Goal: Check status: Check status

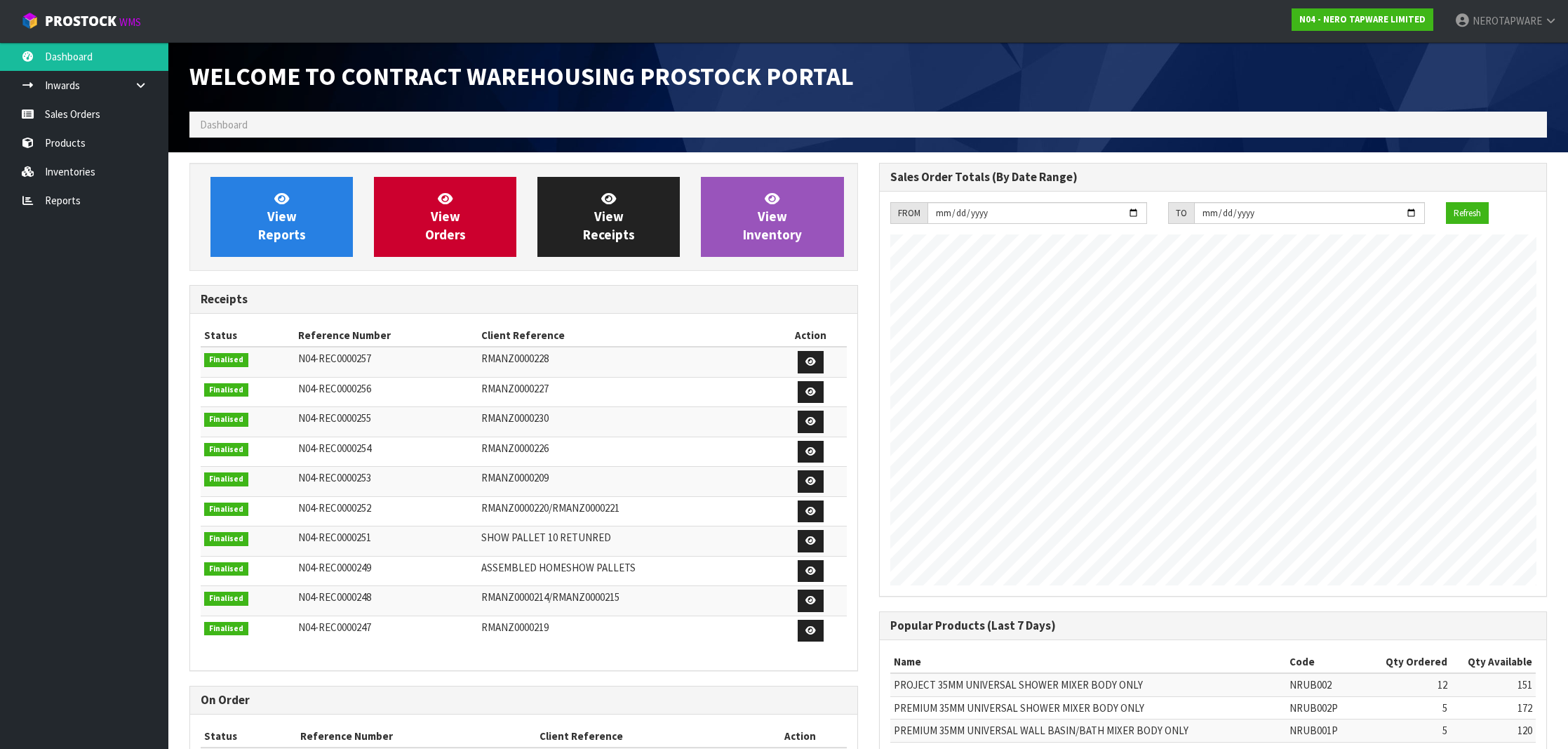
scroll to position [775, 689]
click at [58, 211] on link "Reports" at bounding box center [84, 200] width 169 height 28
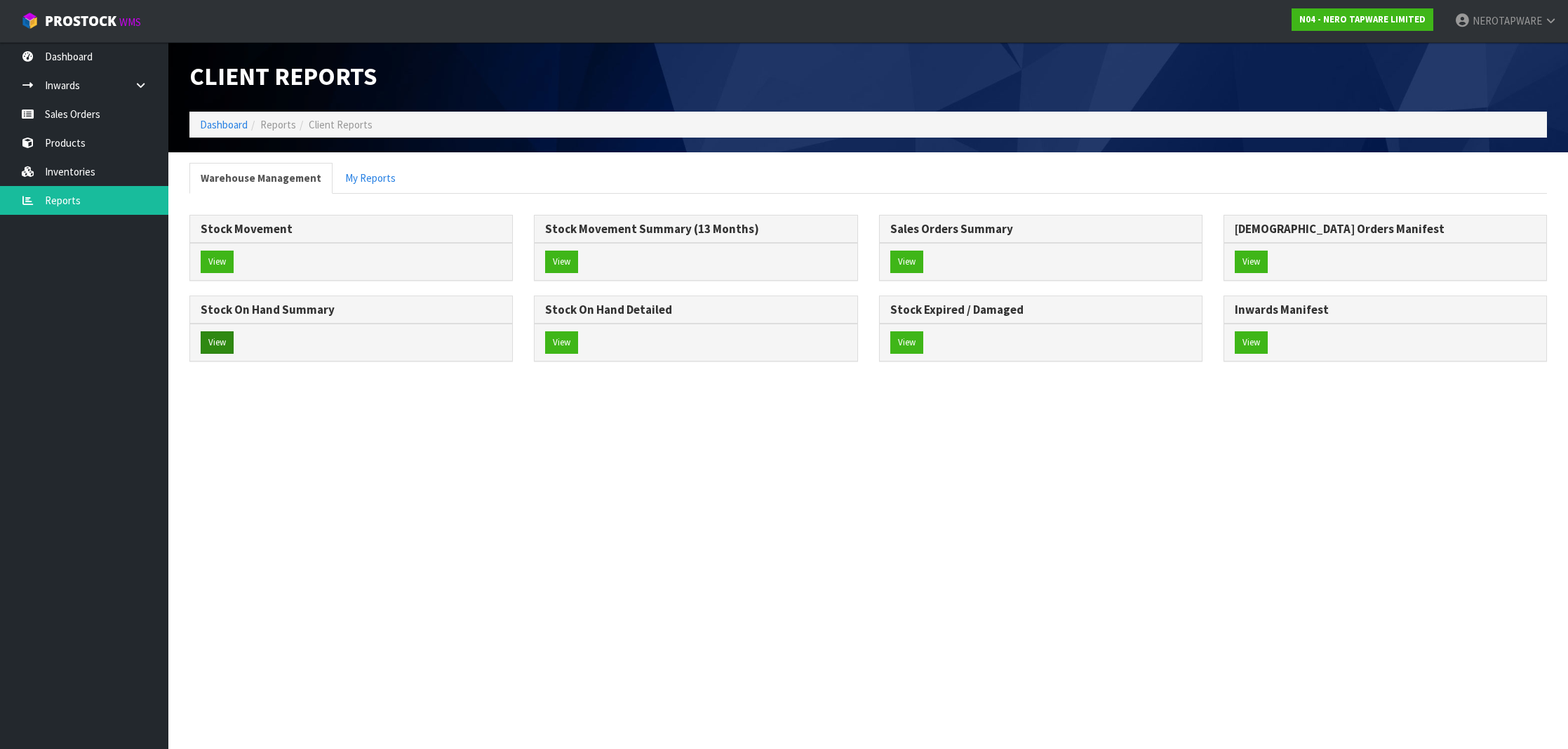
click at [221, 337] on button "View" at bounding box center [218, 343] width 33 height 23
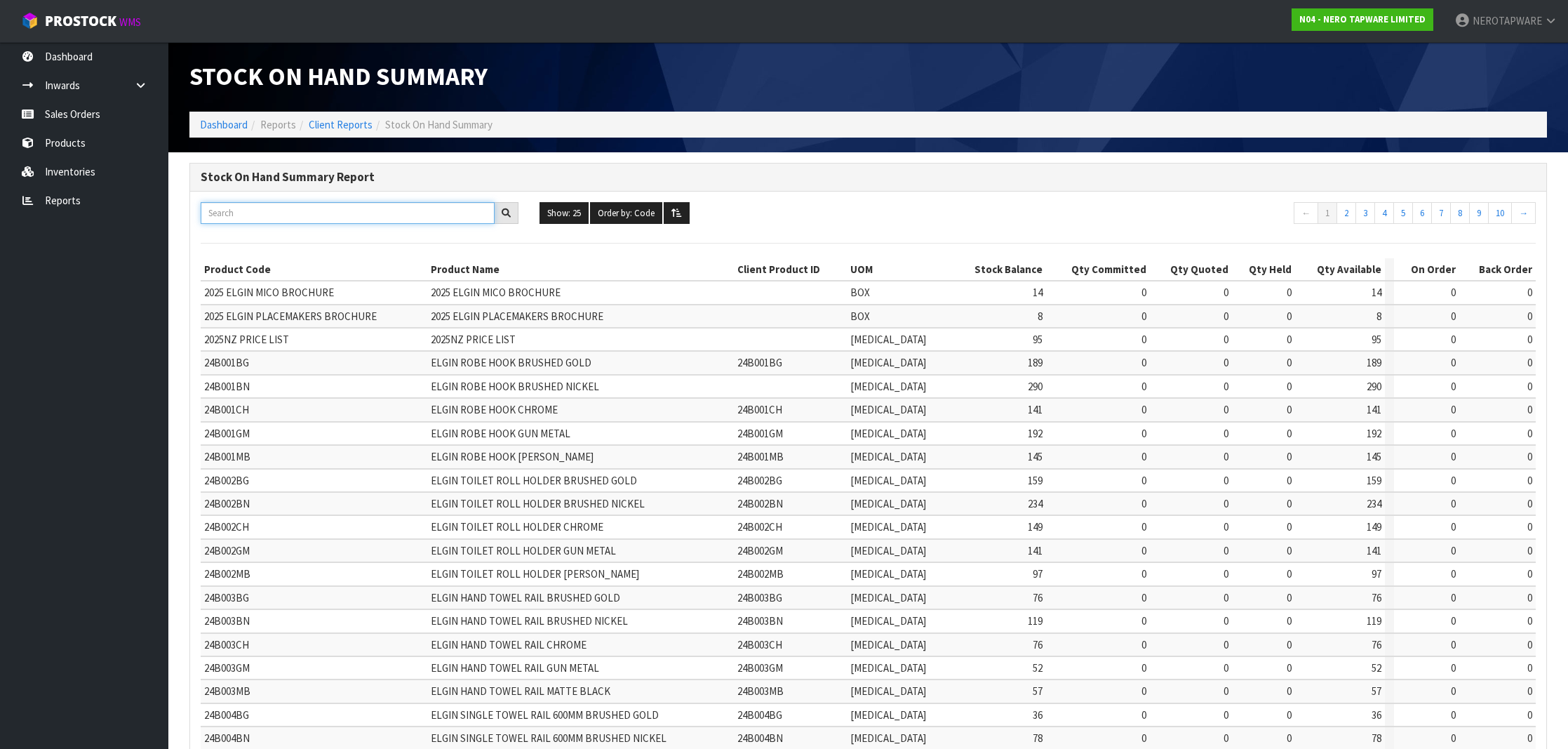
click at [312, 215] on input "text" at bounding box center [348, 213] width 294 height 22
paste input "NR301301aCH"
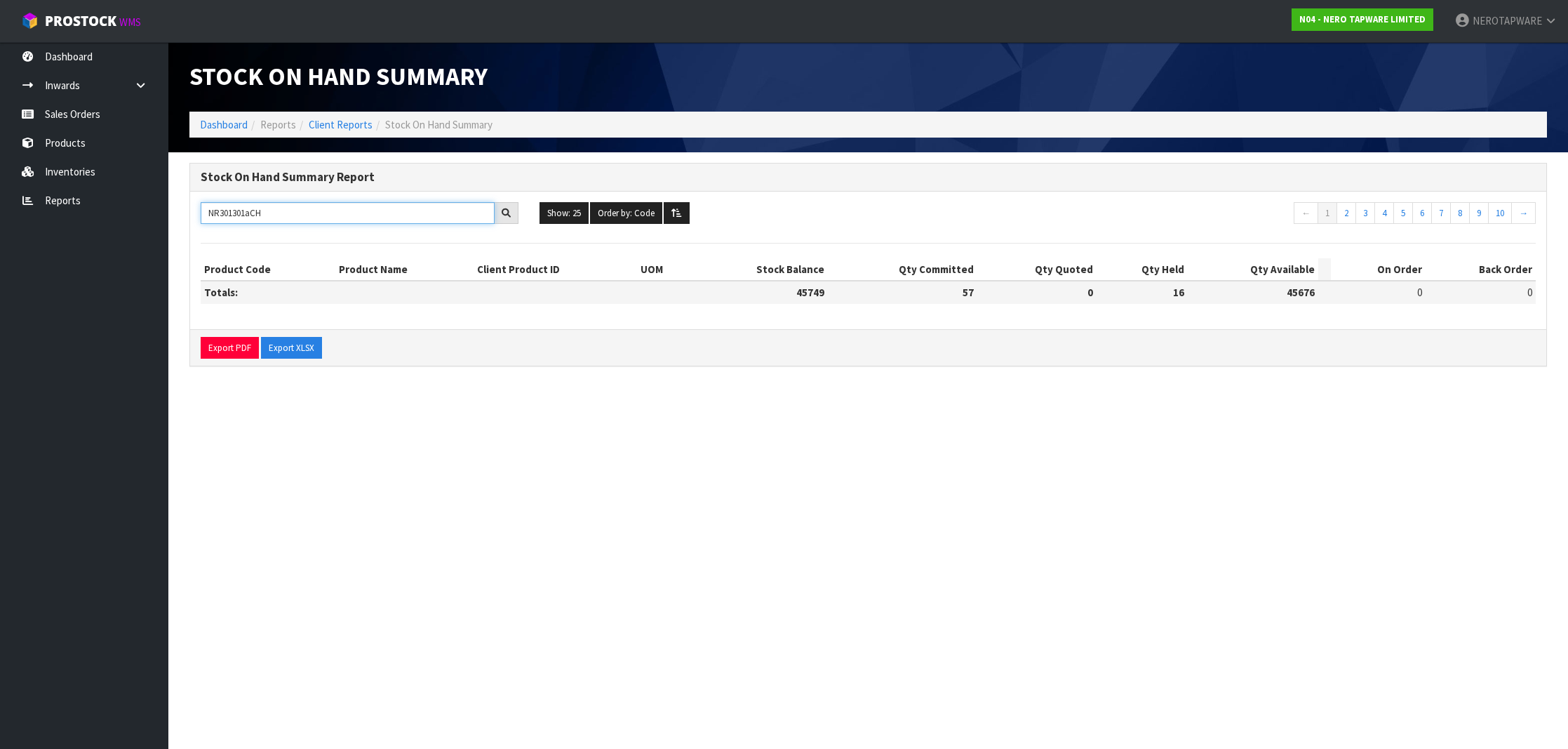
click at [250, 211] on input "NR301301aCH" at bounding box center [348, 213] width 294 height 22
type input "NR301301aCH"
click at [104, 106] on link "Sales Orders" at bounding box center [84, 114] width 169 height 28
click at [86, 170] on body "Toggle navigation ProStock WMS N04 - NERO TAPWARE LIMITED NEROTAPWARE Logout Da…" at bounding box center [784, 374] width 1568 height 749
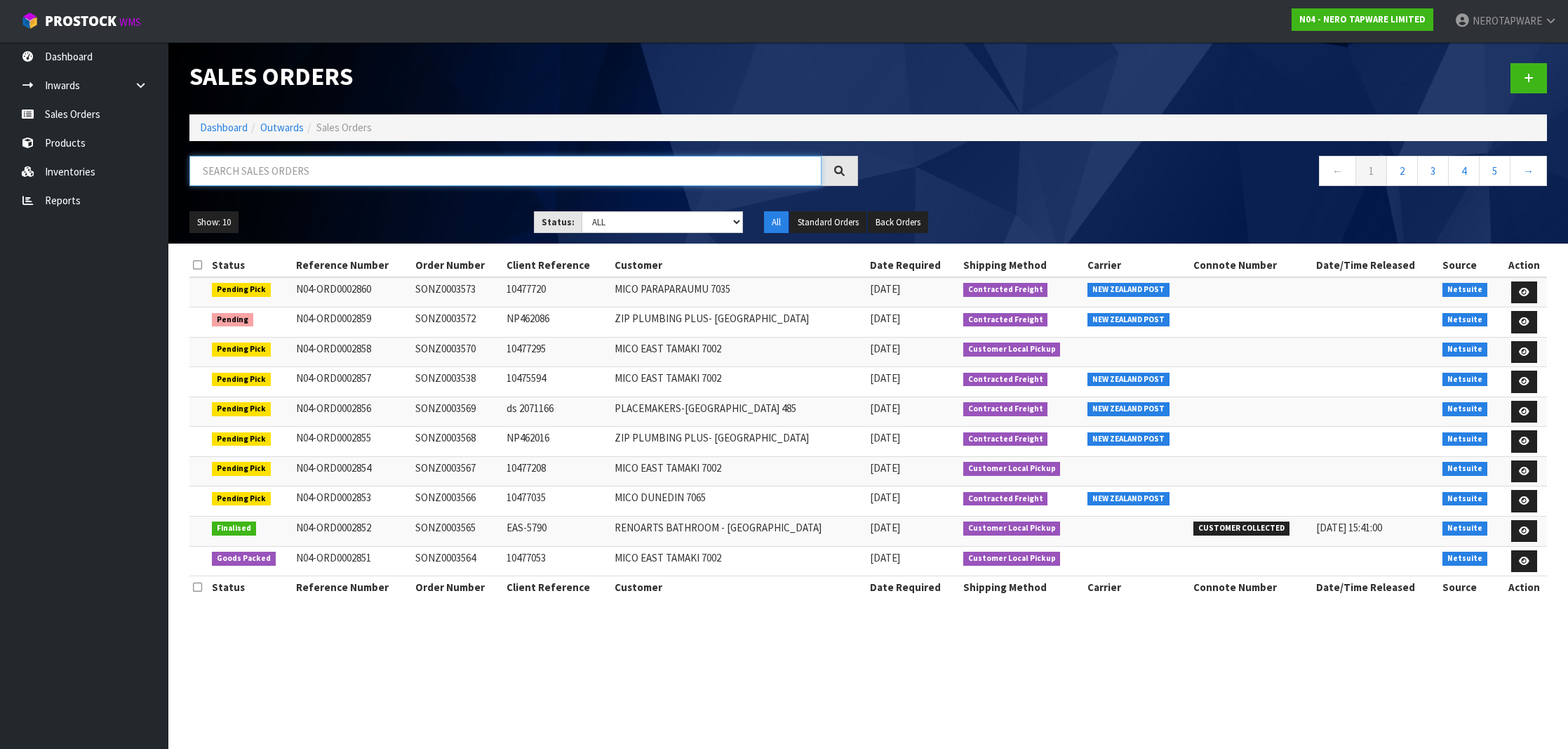
click at [283, 181] on input "text" at bounding box center [505, 171] width 632 height 30
click at [84, 174] on link "Inventories" at bounding box center [84, 171] width 169 height 28
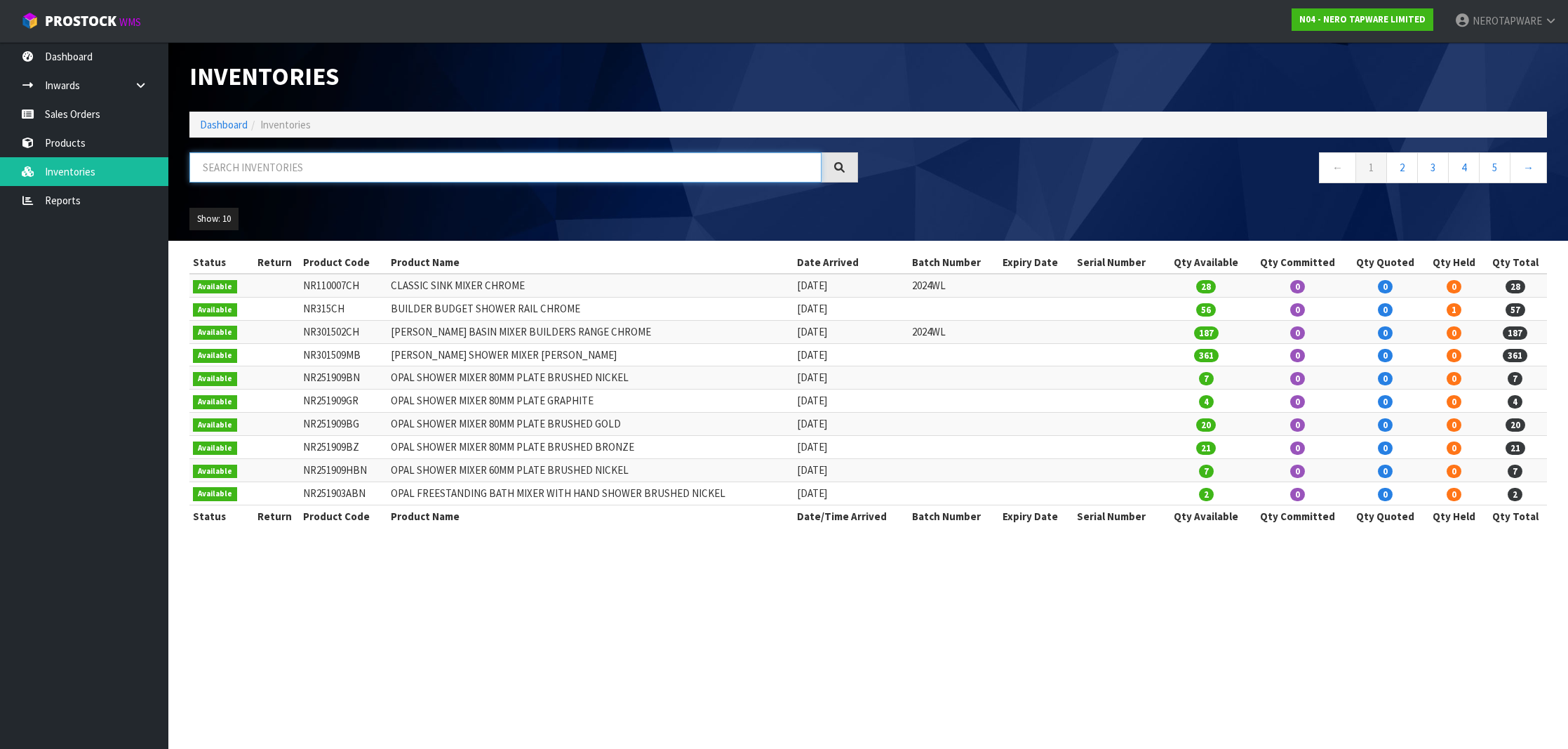
click at [310, 169] on input "text" at bounding box center [505, 167] width 632 height 30
paste input "NR190003HBZ"
type input "NR190003HBZ"
